Goal: Obtain resource: Obtain resource

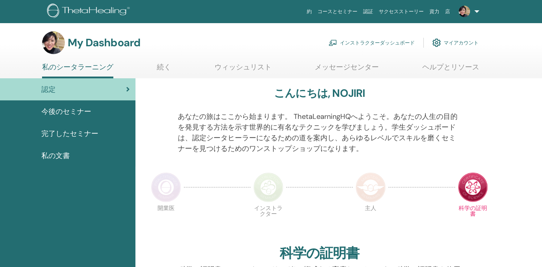
click at [379, 41] on link "インストラクターダッシュボード" at bounding box center [371, 43] width 86 height 16
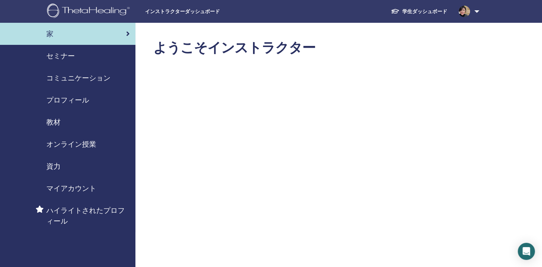
click at [58, 120] on span "教材" at bounding box center [53, 122] width 14 height 11
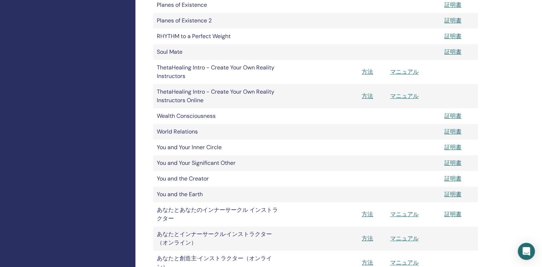
scroll to position [499, 0]
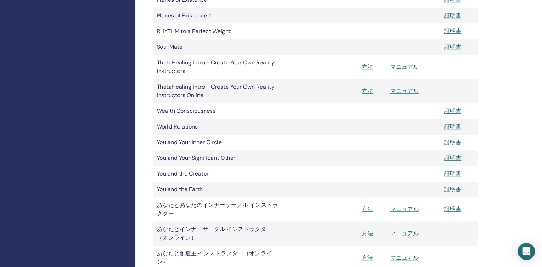
click at [401, 67] on link "マニュアル" at bounding box center [404, 66] width 28 height 7
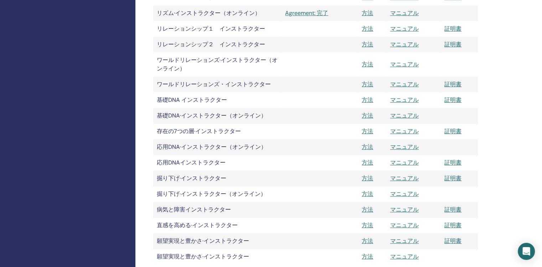
scroll to position [855, 0]
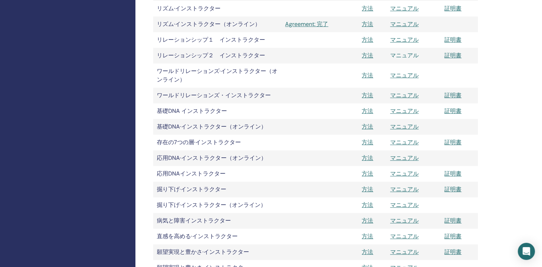
click at [405, 56] on link "マニュアル" at bounding box center [404, 55] width 28 height 7
